Goal: Navigation & Orientation: Find specific page/section

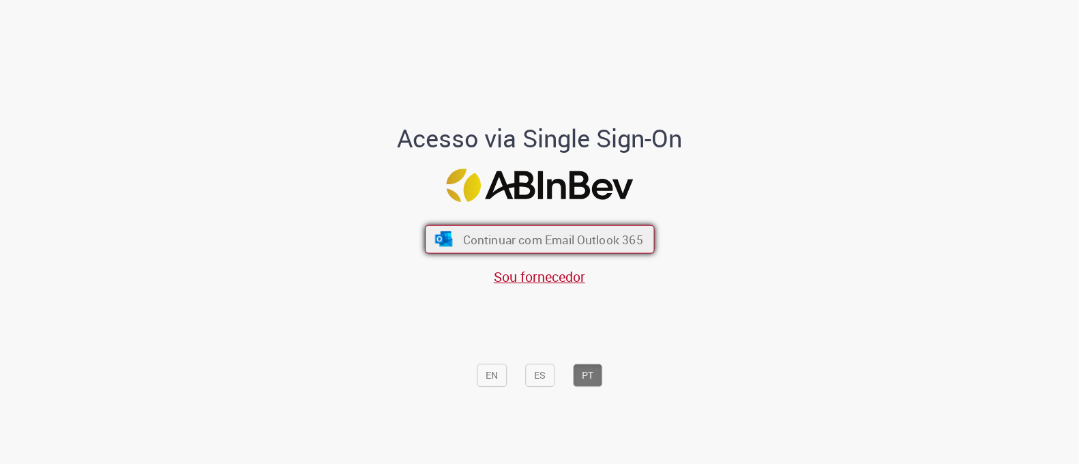
click at [612, 233] on span "Continuar com Email Outlook 365" at bounding box center [552, 239] width 180 height 16
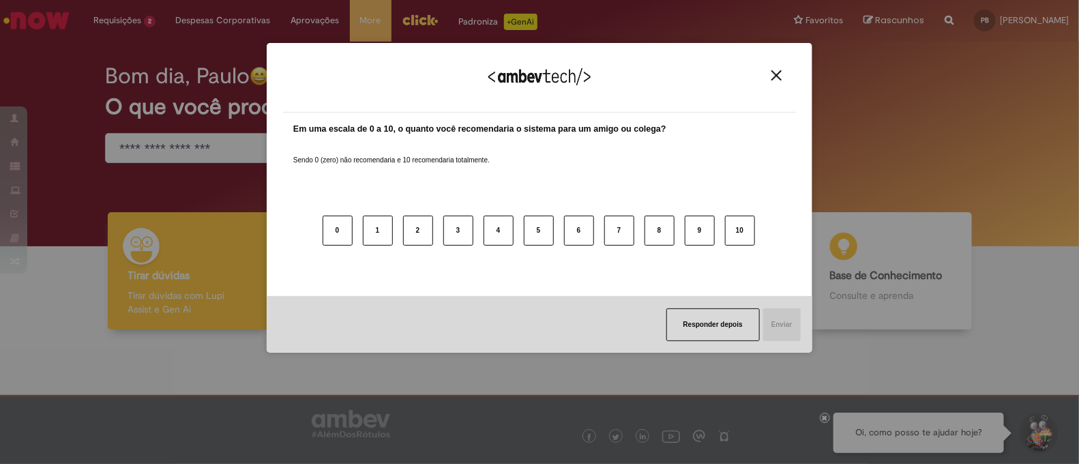
click at [774, 68] on div "Agradecemos seu feedback!" at bounding box center [539, 85] width 513 height 53
click at [771, 74] on button "Close" at bounding box center [776, 76] width 18 height 12
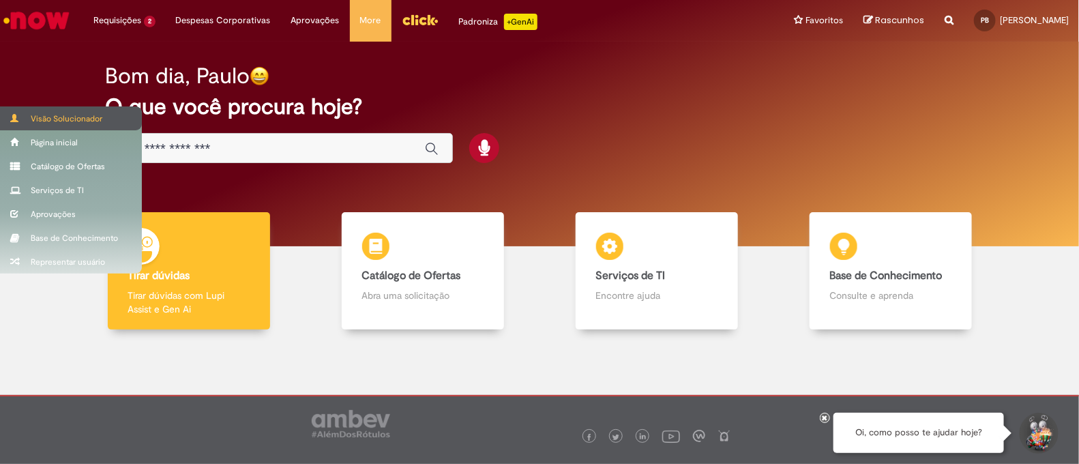
click at [58, 130] on div "Visão Solucionador" at bounding box center [71, 118] width 142 height 24
